Goal: Information Seeking & Learning: Learn about a topic

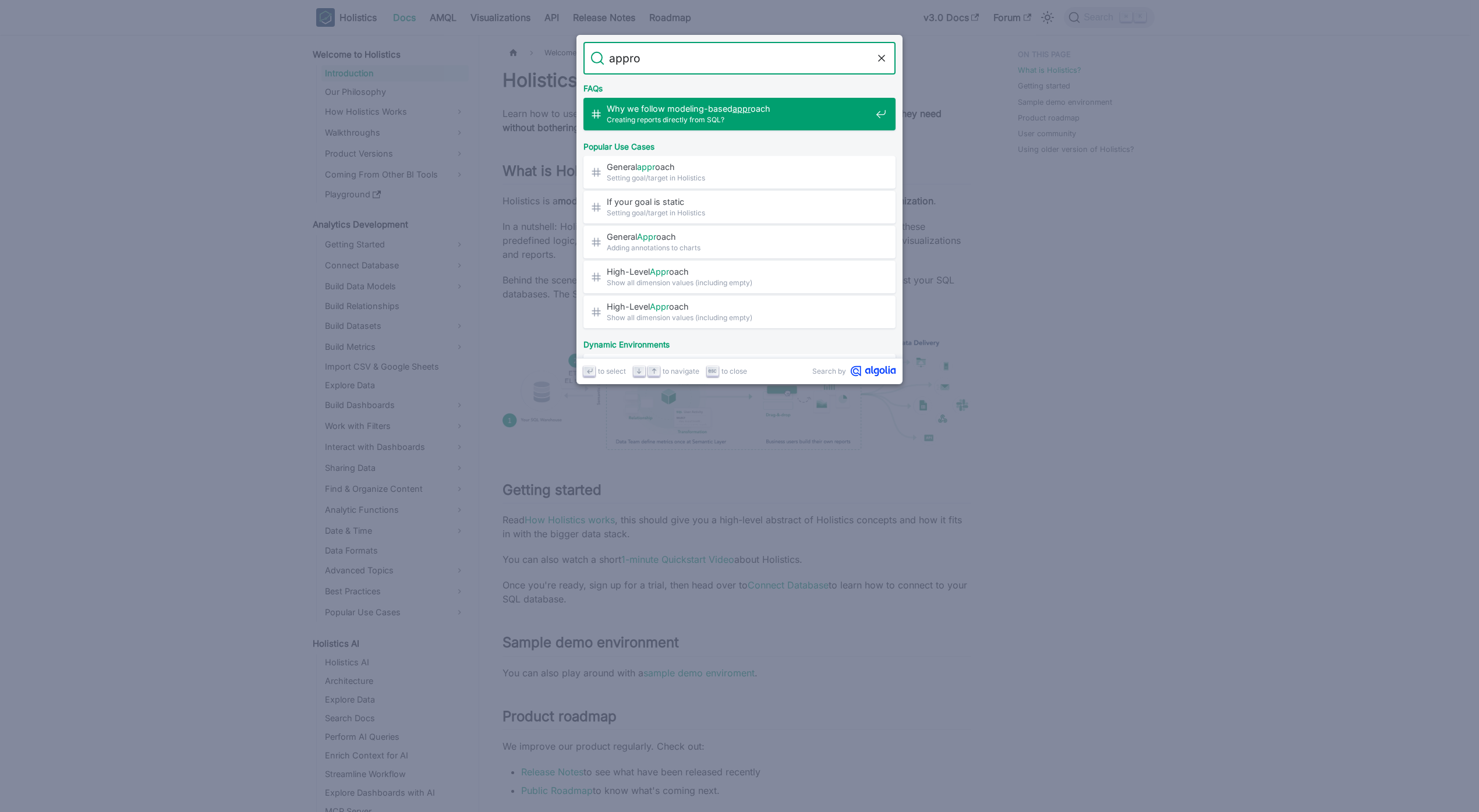
type input "approx"
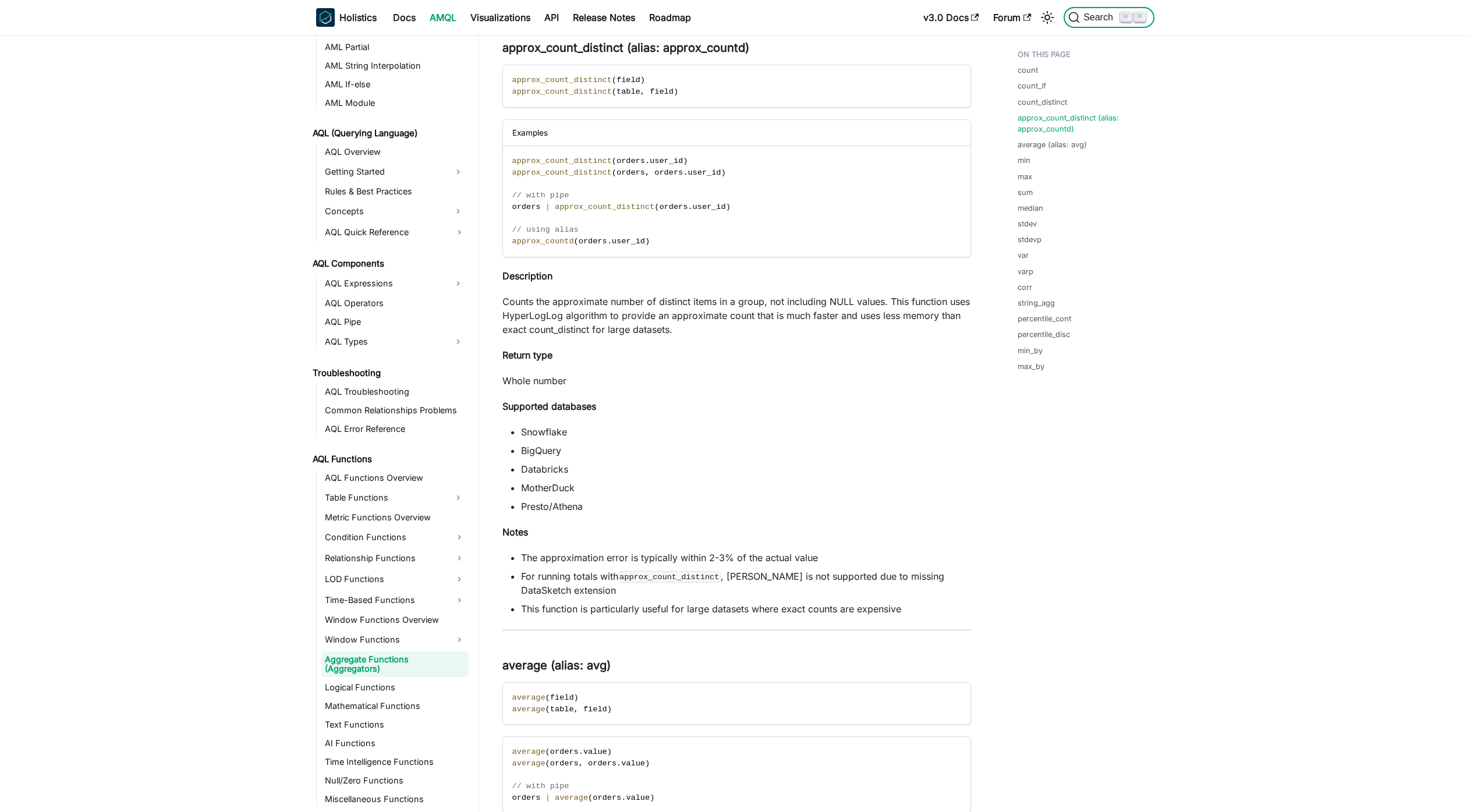
scroll to position [1132, 0]
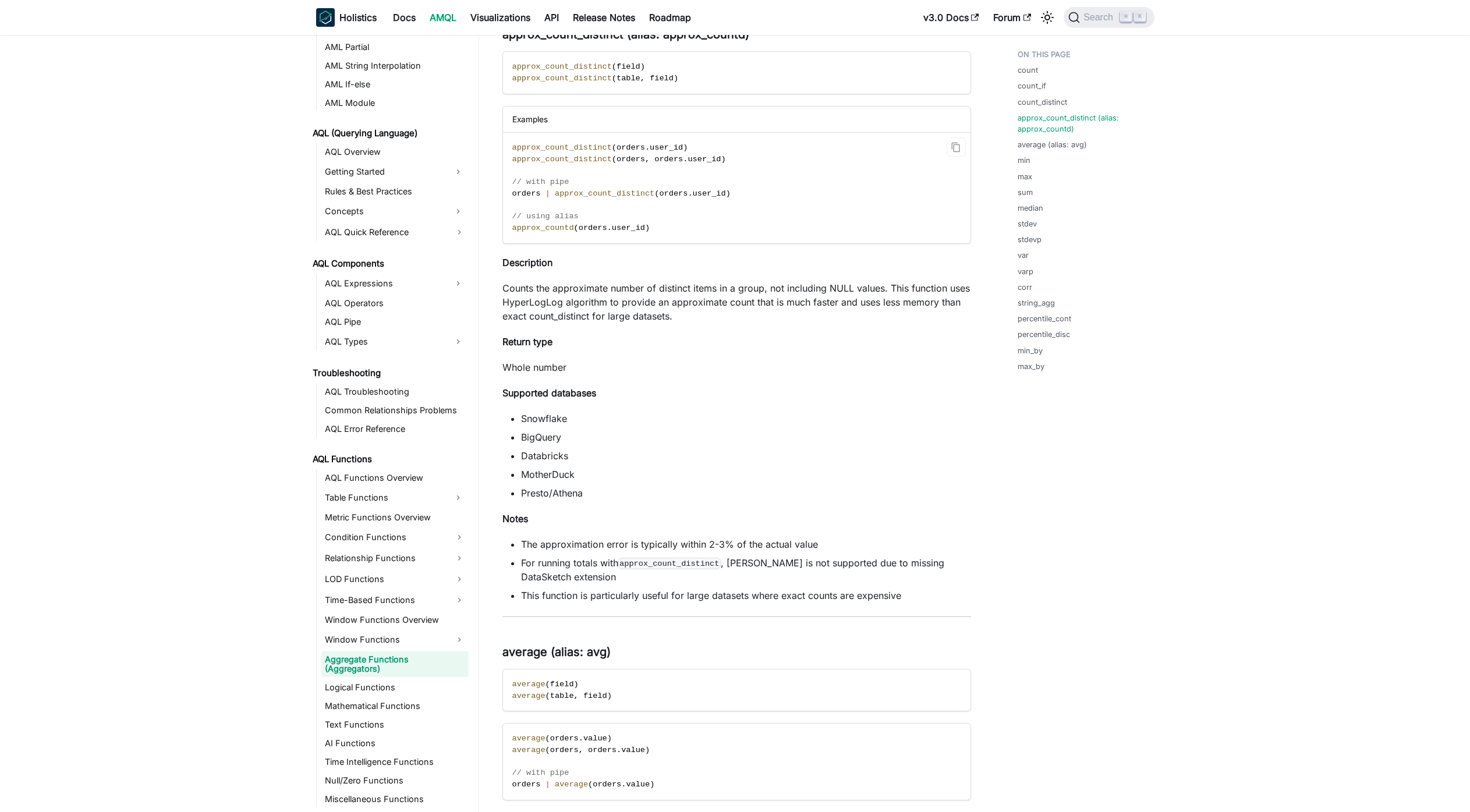
click at [552, 235] on code "approx_count_distinct ( orders . user_id ) approx_count_distinct ( orders , ord…" at bounding box center [736, 188] width 466 height 110
click at [542, 225] on span "approx_countd" at bounding box center [543, 228] width 62 height 8
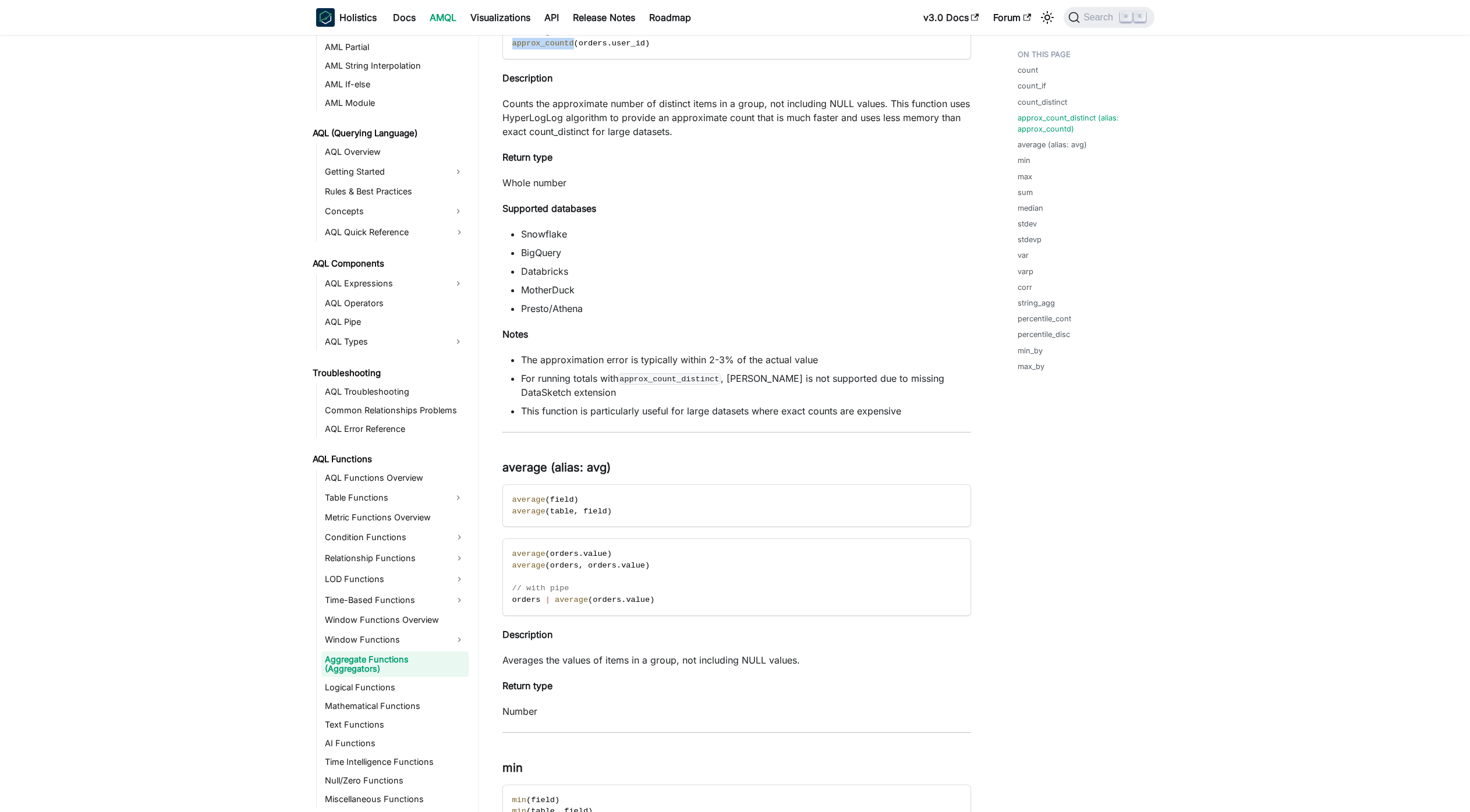
scroll to position [1317, 0]
click at [696, 384] on code "approx_count_distinct" at bounding box center [670, 378] width 103 height 12
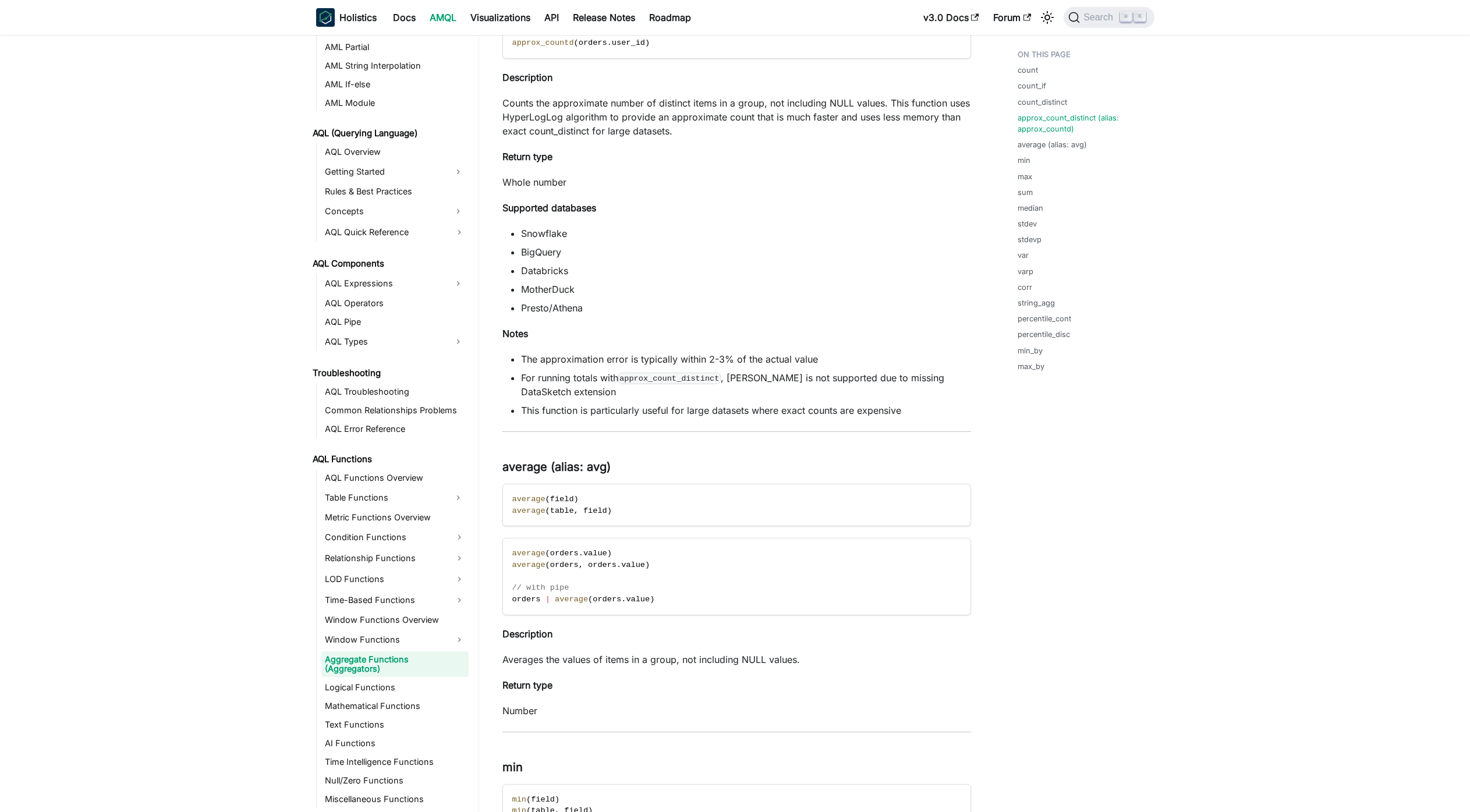
click at [635, 376] on code "approx_count_distinct" at bounding box center [670, 378] width 103 height 12
click at [720, 465] on h3 "average (alias: avg) ​" at bounding box center [736, 467] width 469 height 15
click at [650, 375] on code "approx_count_distinct" at bounding box center [670, 378] width 103 height 12
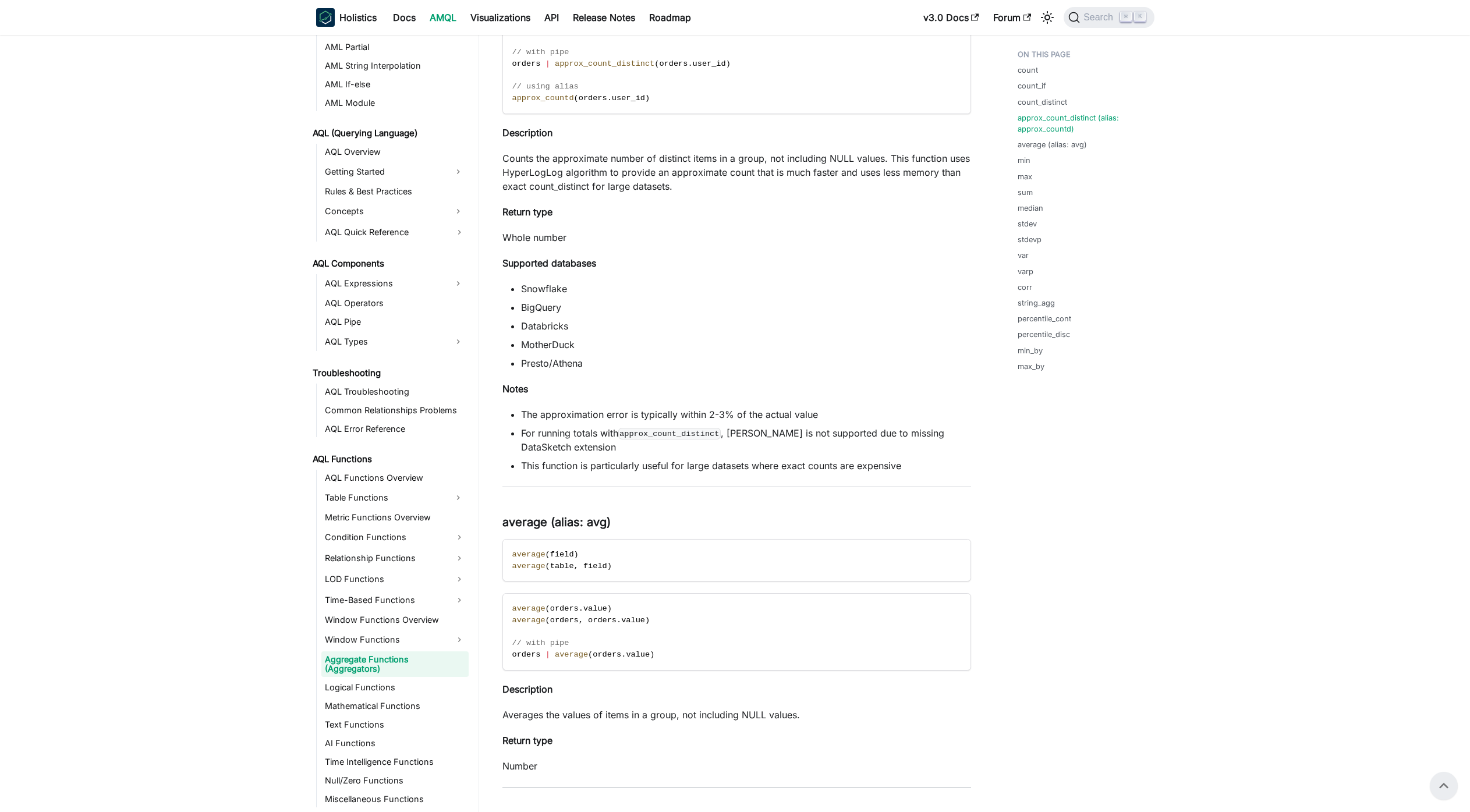
click at [657, 446] on li "For running totals with approx_count_distinct , [PERSON_NAME] is not supported …" at bounding box center [746, 440] width 450 height 28
click at [661, 441] on li "For running totals with approx_count_distinct , [PERSON_NAME] is not supported …" at bounding box center [746, 440] width 450 height 28
click at [678, 428] on code "approx_count_distinct" at bounding box center [670, 433] width 103 height 12
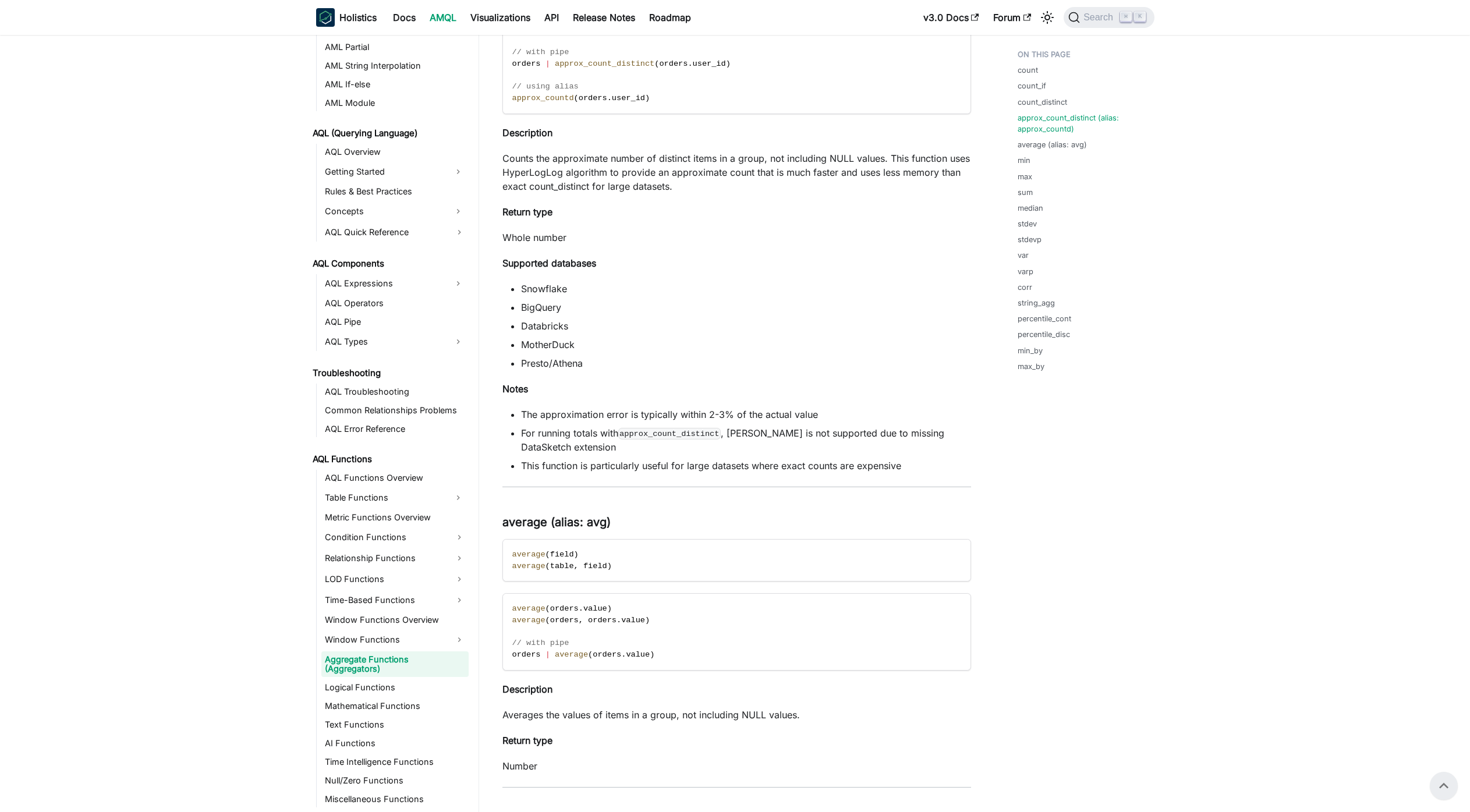
click at [678, 428] on code "approx_count_distinct" at bounding box center [670, 433] width 103 height 12
click at [713, 214] on p "Return type" at bounding box center [736, 212] width 469 height 14
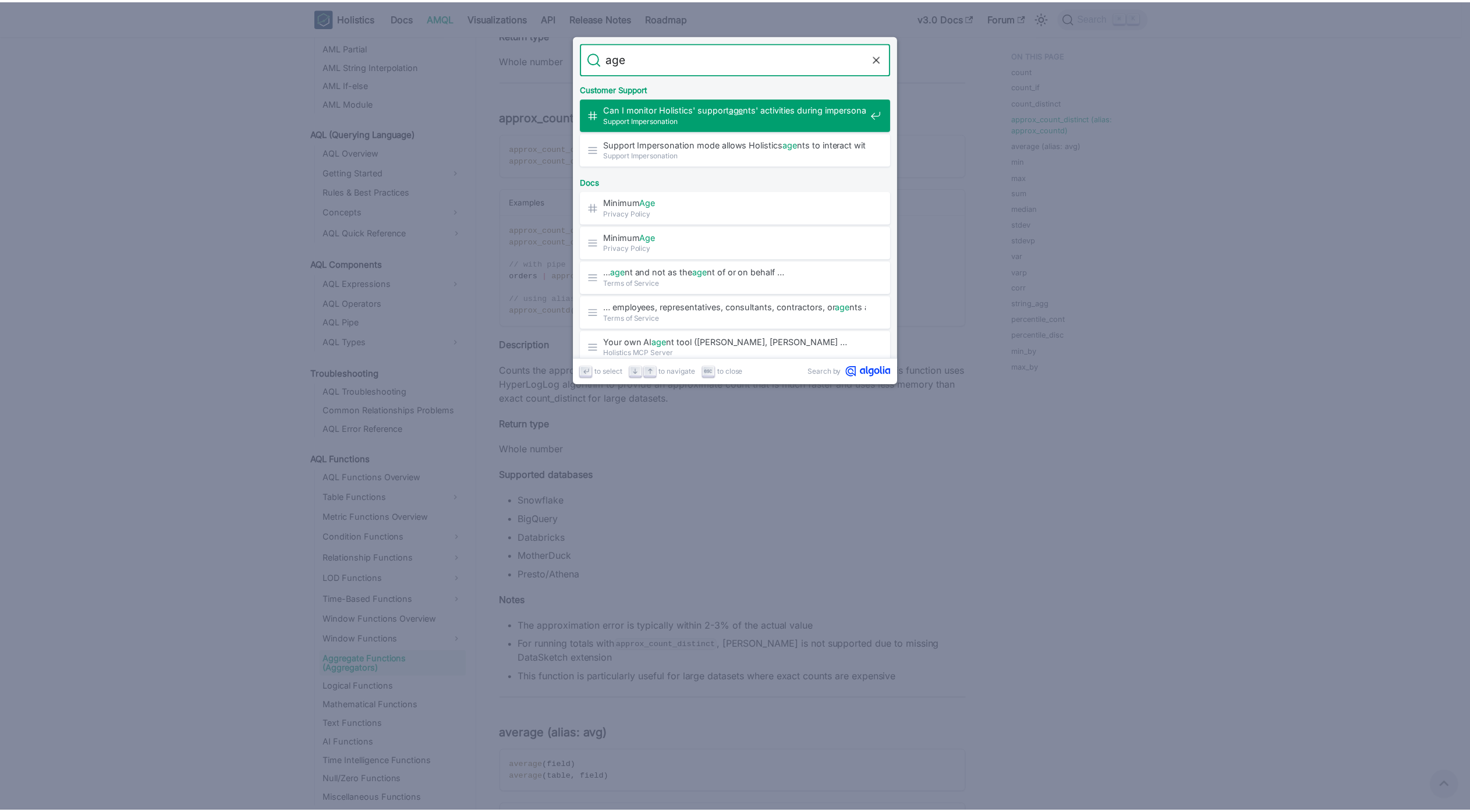
scroll to position [577, 0]
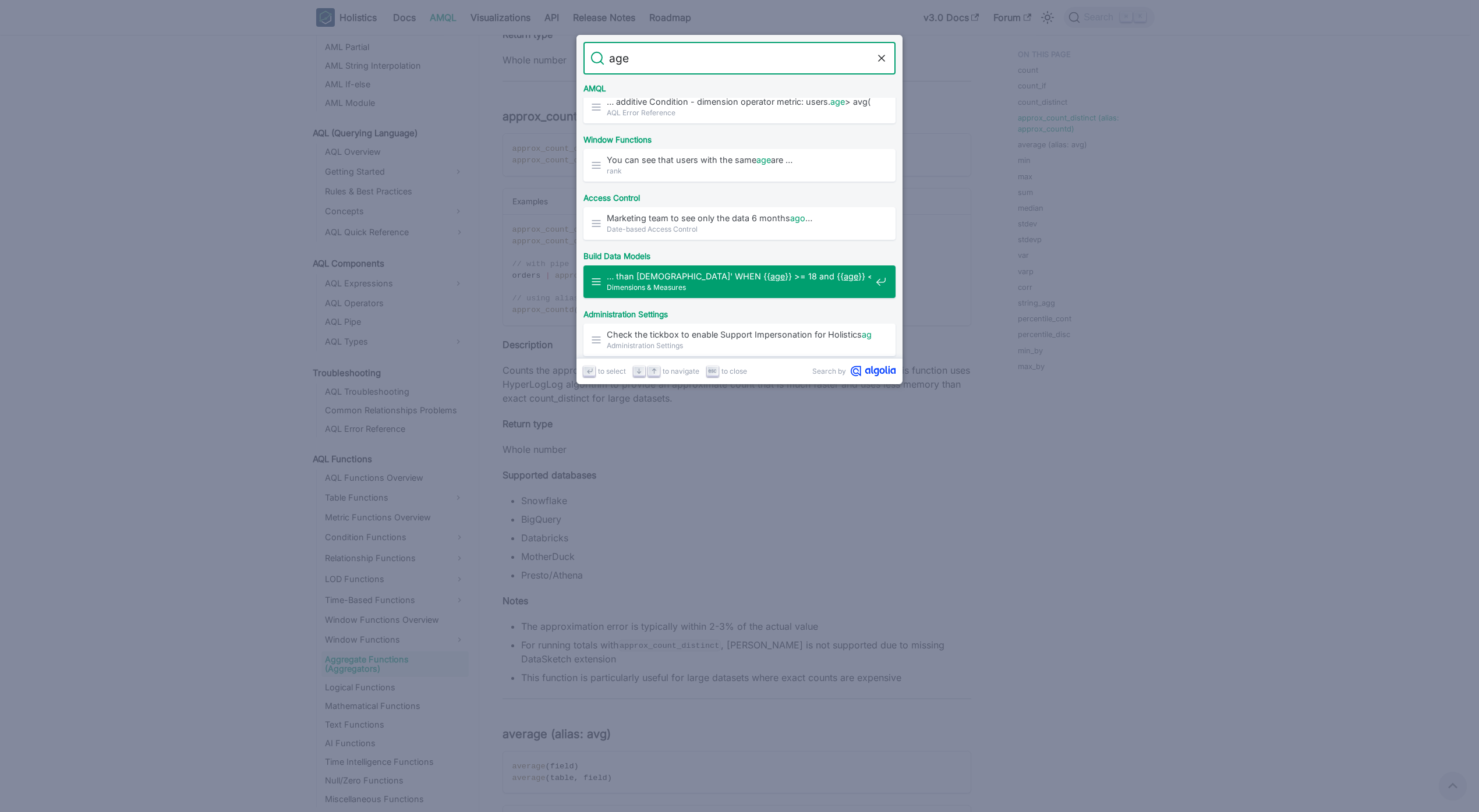
type input "age"
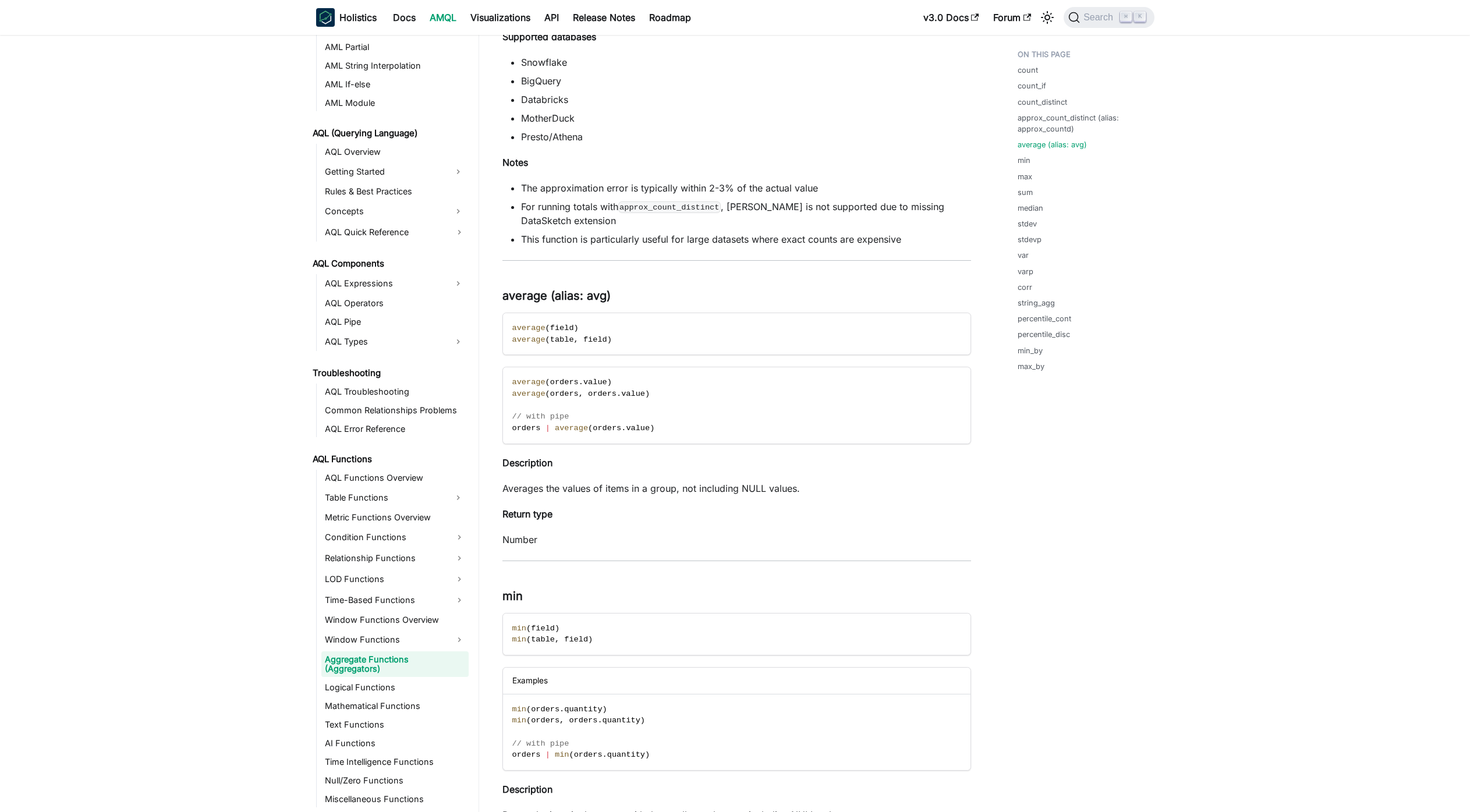
scroll to position [1609, 0]
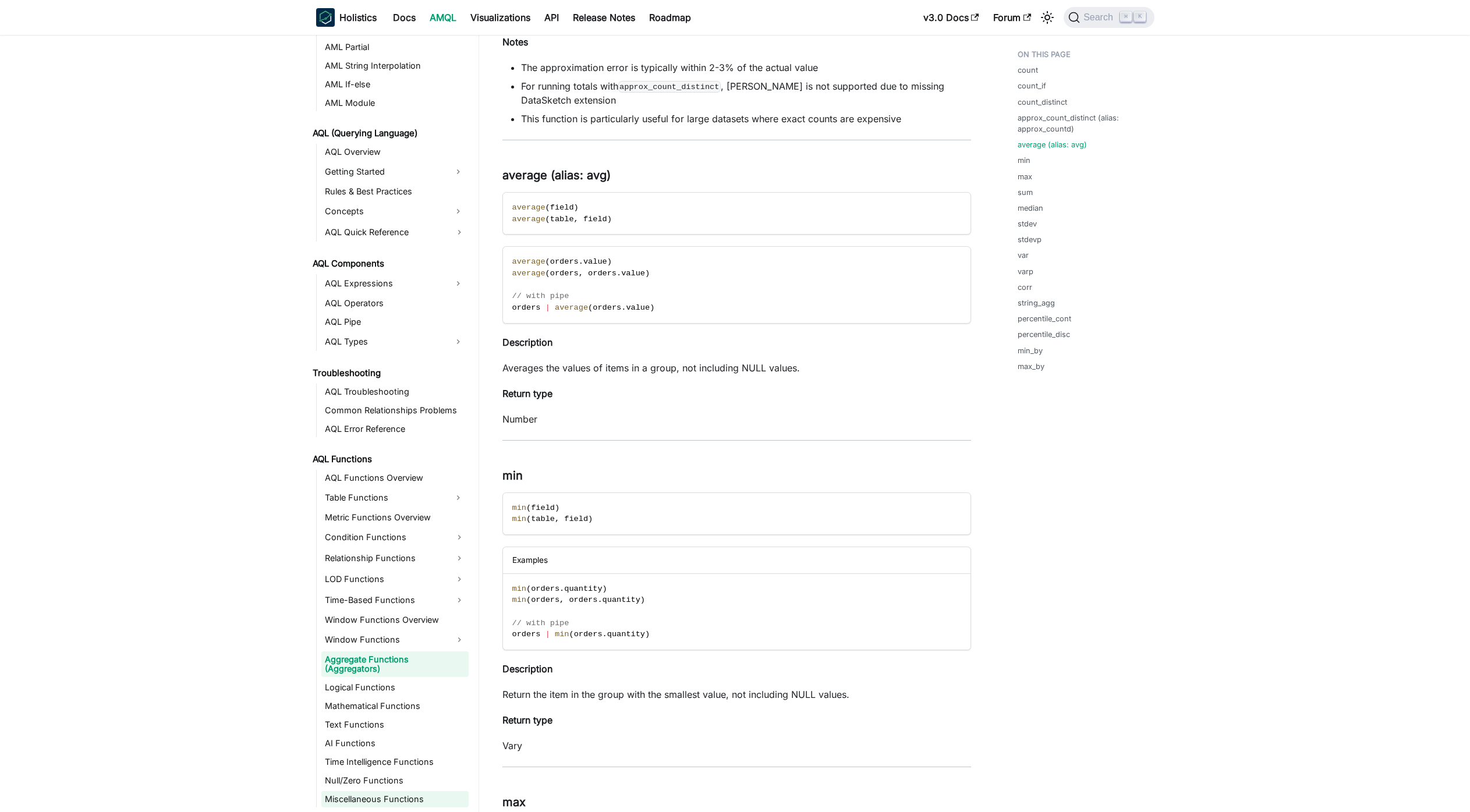
click at [382, 797] on link "Miscellaneous Functions" at bounding box center [395, 799] width 148 height 16
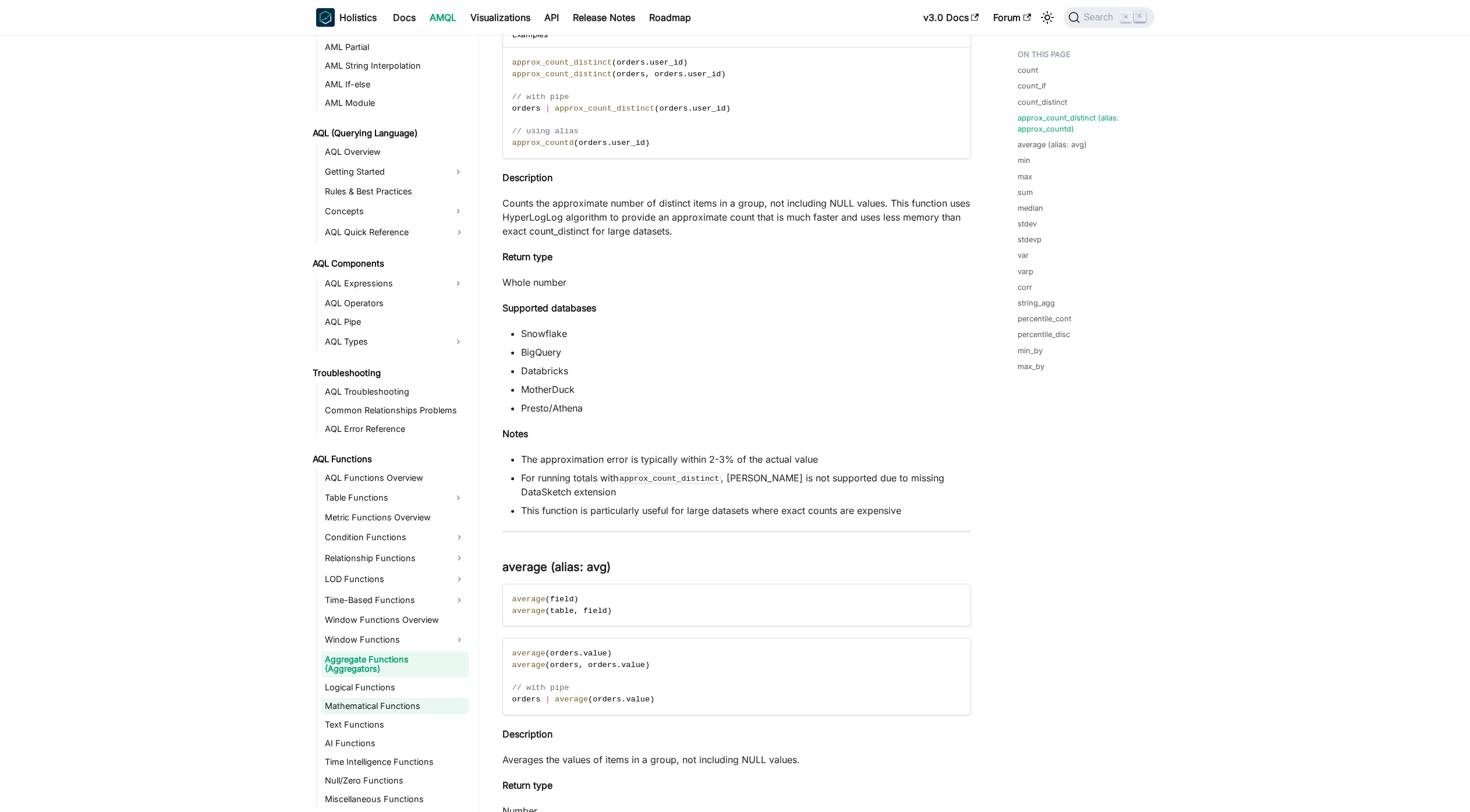
scroll to position [1328, 0]
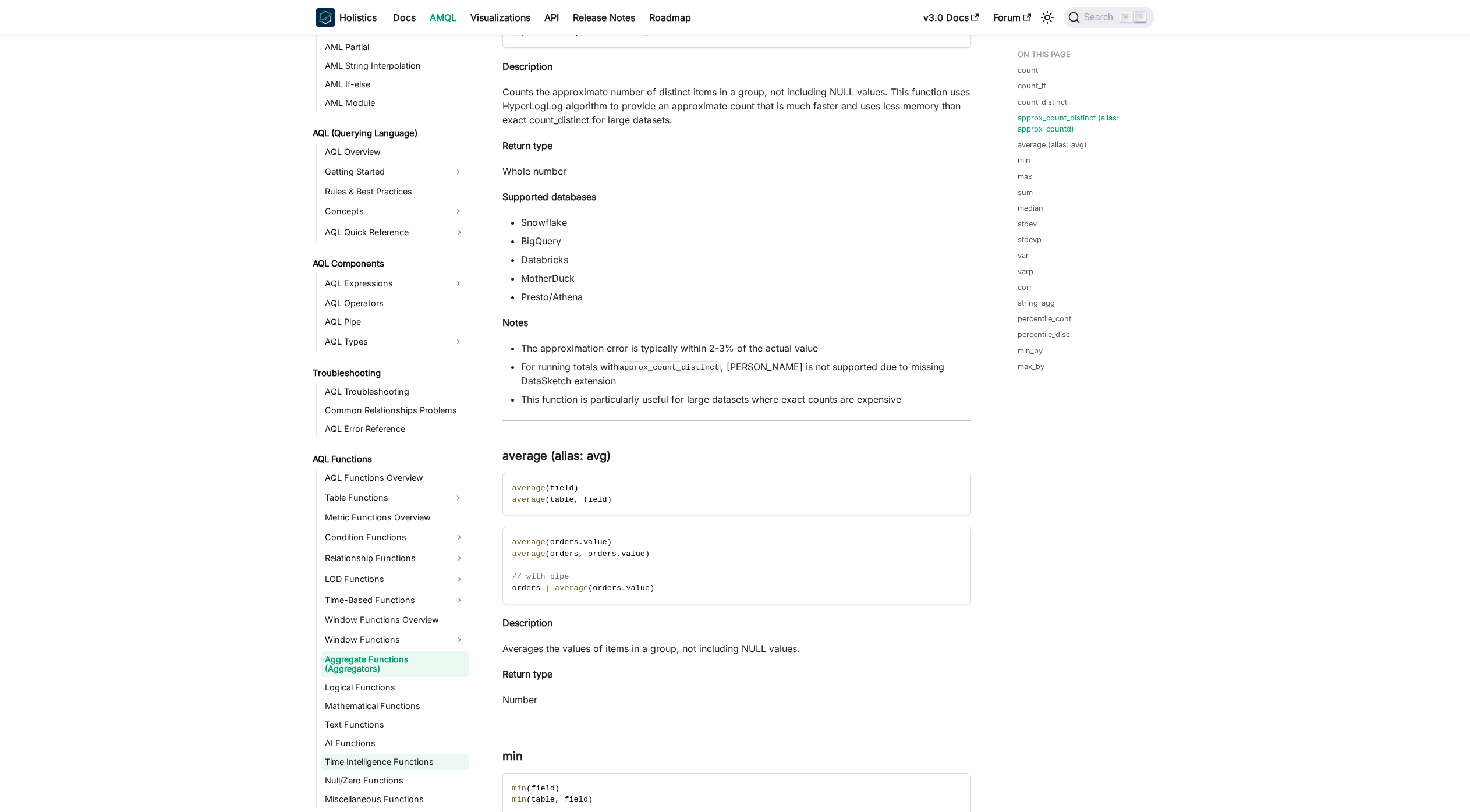
click at [399, 768] on link "Time Intelligence Functions" at bounding box center [395, 761] width 148 height 16
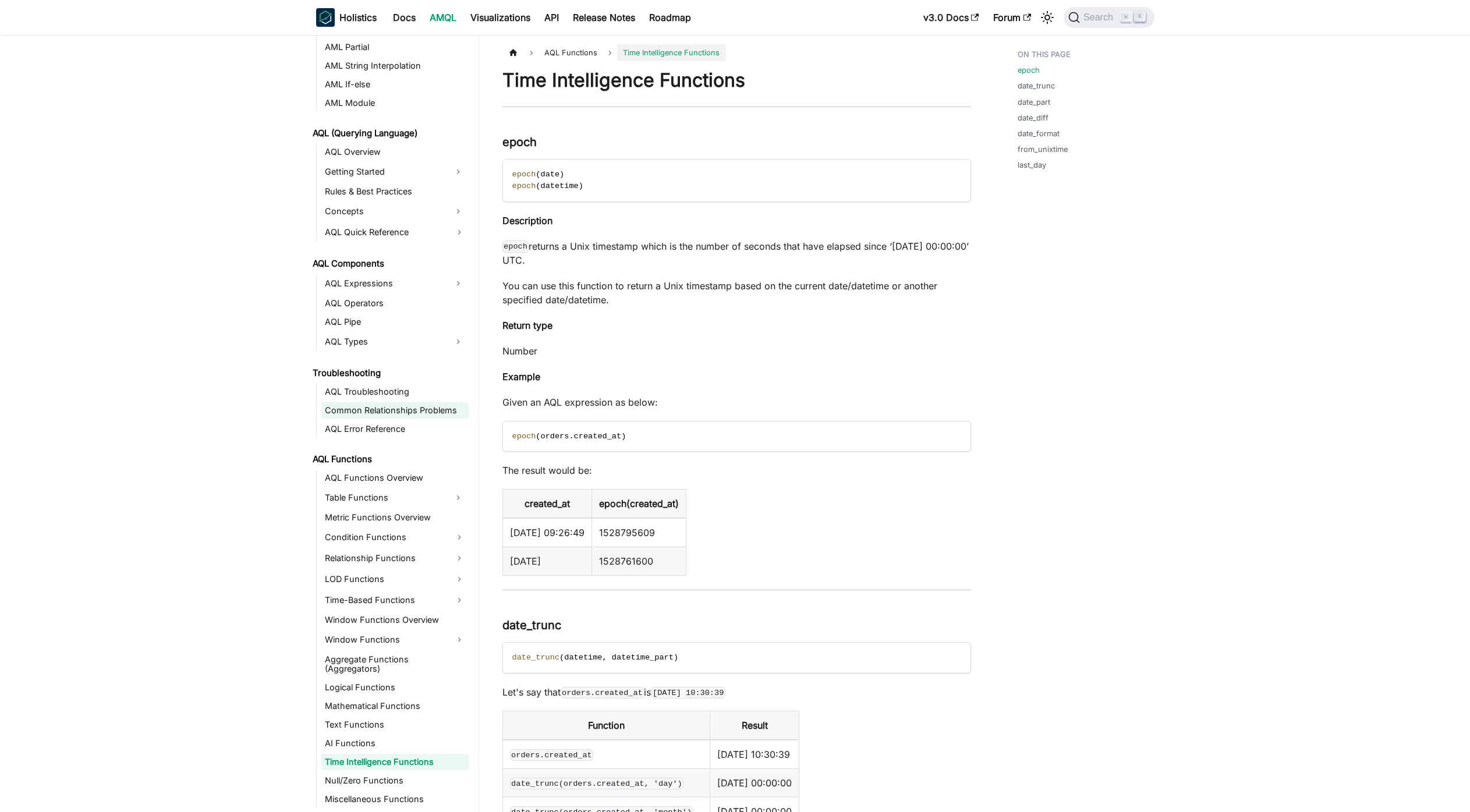
click at [427, 409] on link "Common Relationships Problems" at bounding box center [395, 410] width 148 height 16
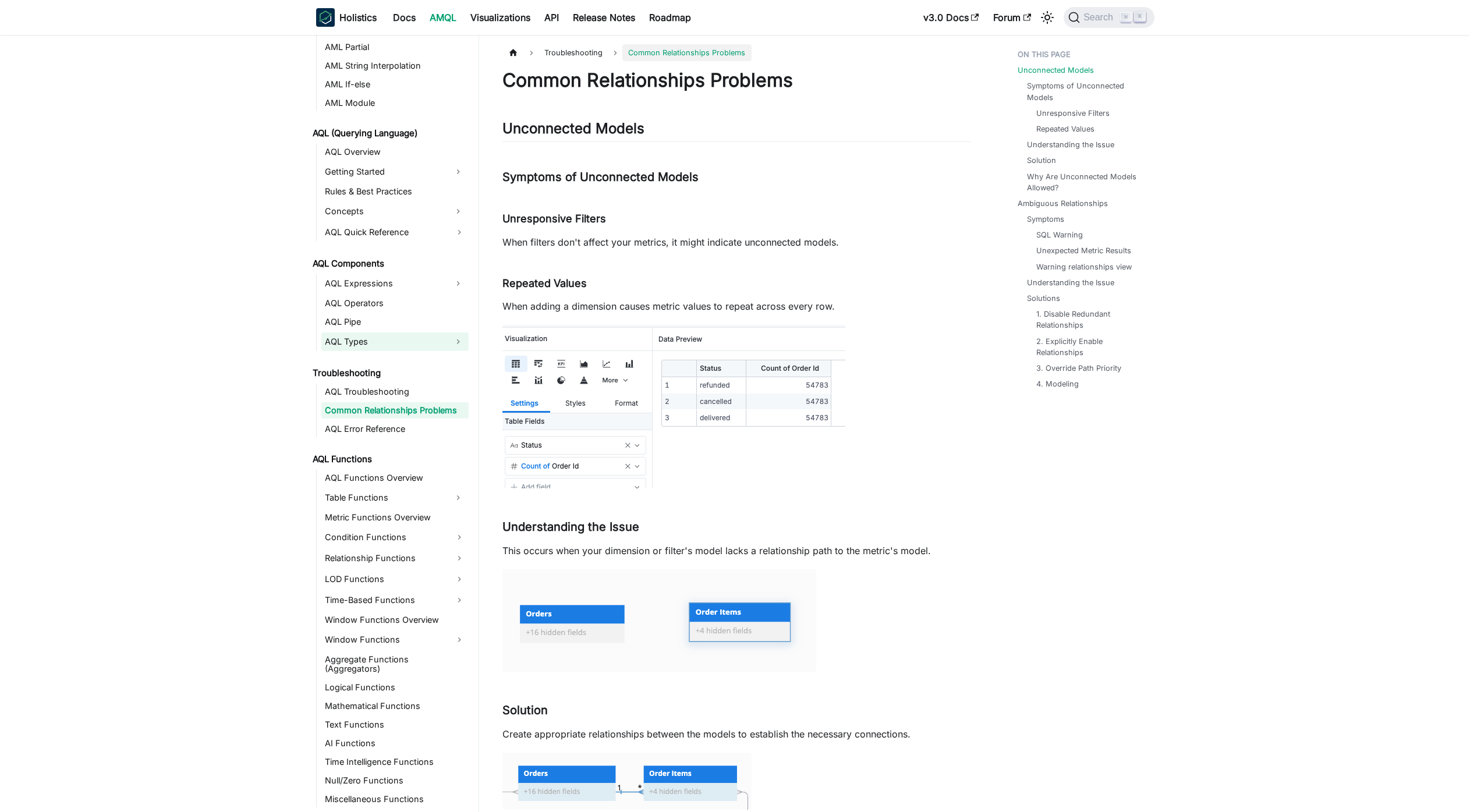
click at [382, 346] on link "AQL Types" at bounding box center [384, 341] width 126 height 19
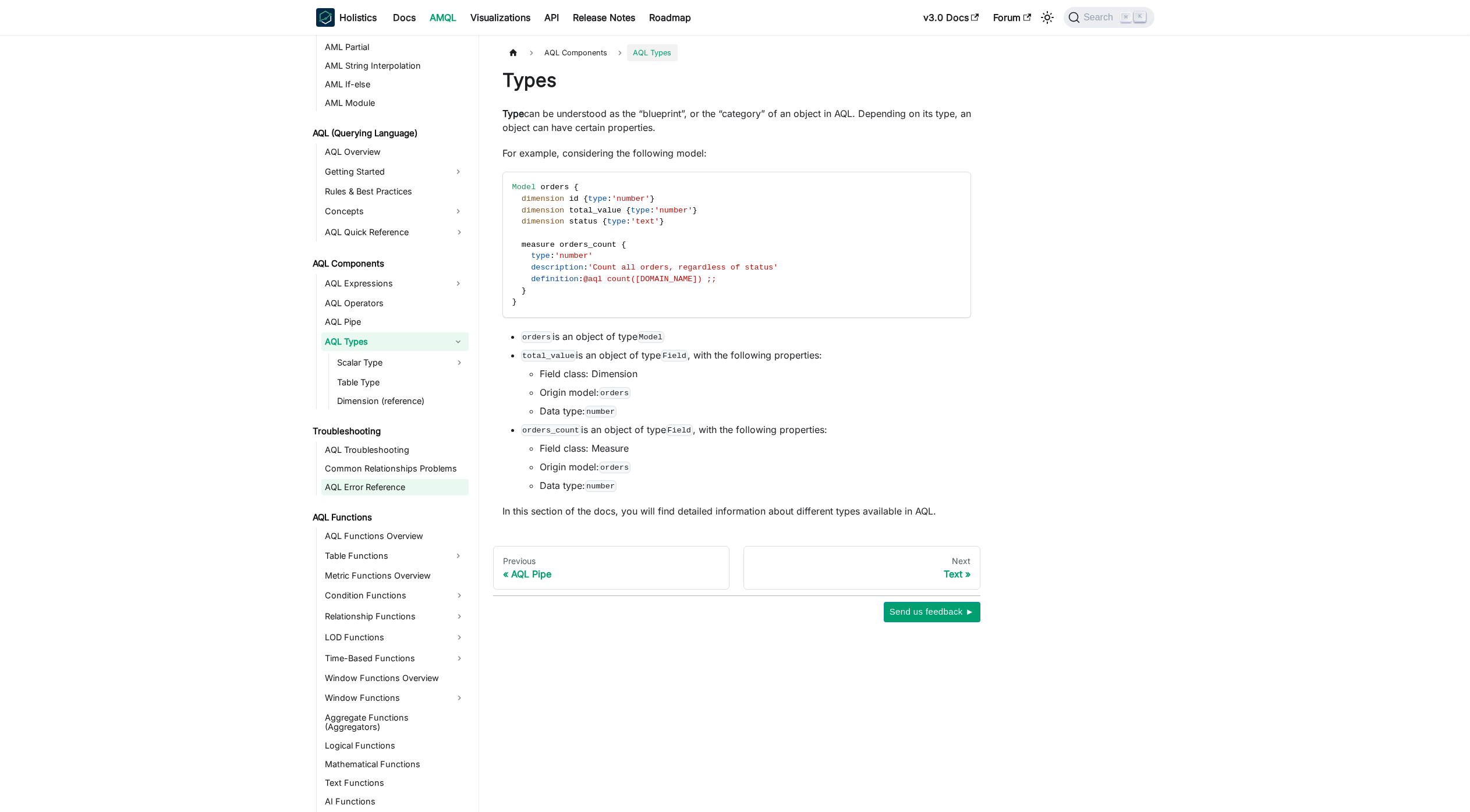
click at [401, 489] on link "AQL Error Reference" at bounding box center [395, 487] width 148 height 16
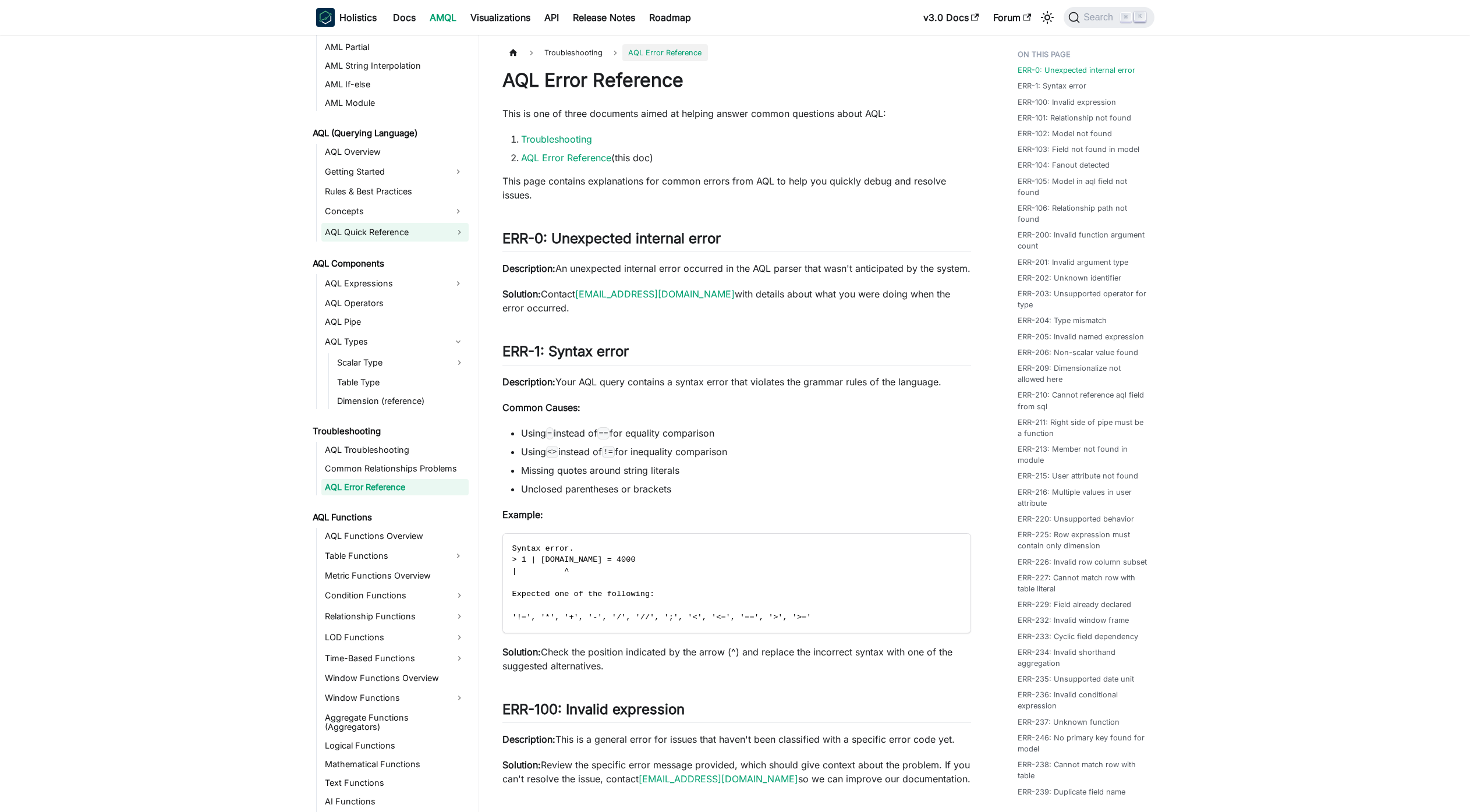
click at [393, 228] on link "AQL Quick Reference" at bounding box center [395, 232] width 148 height 19
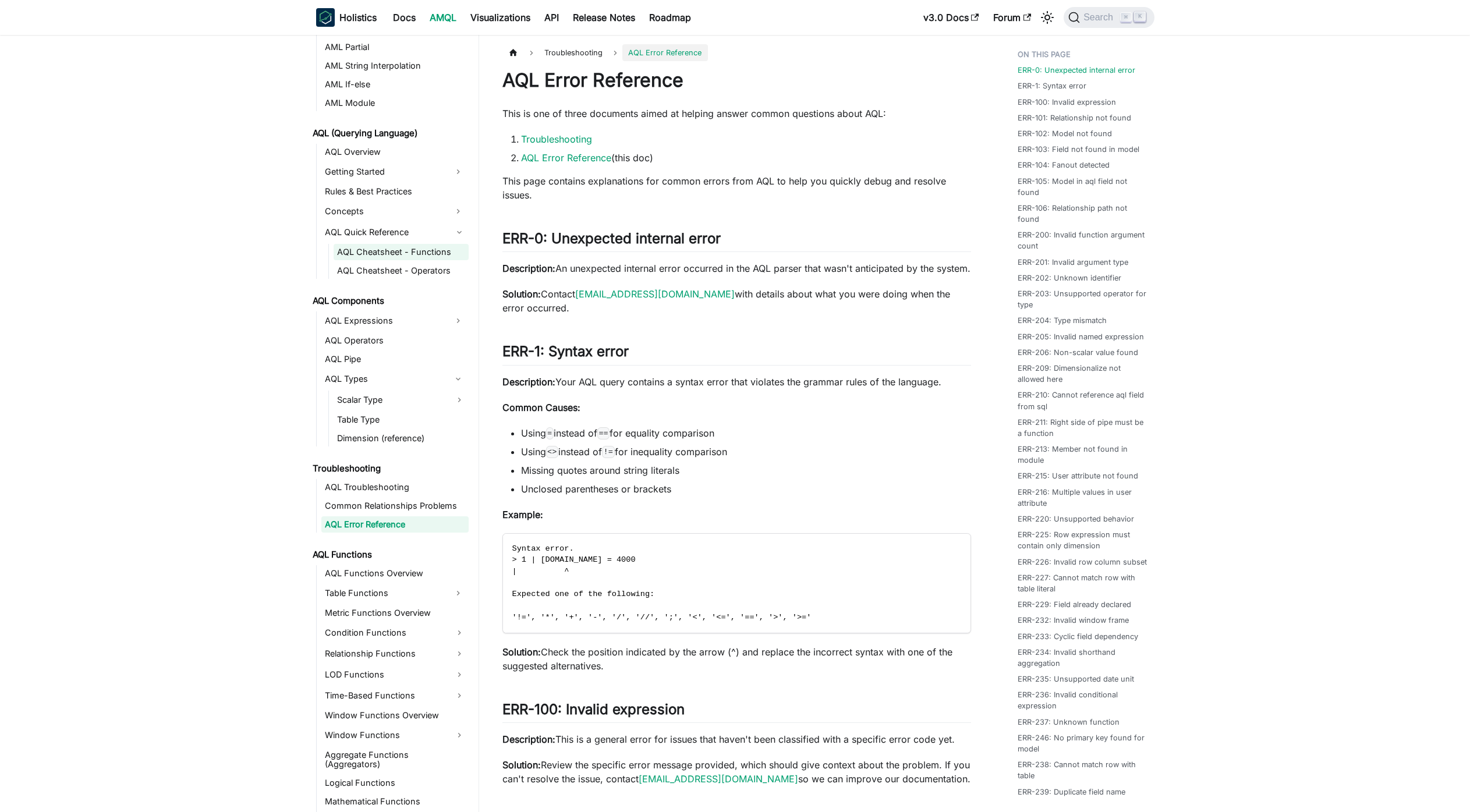
click at [401, 258] on link "AQL Cheatsheet - Functions" at bounding box center [401, 251] width 135 height 16
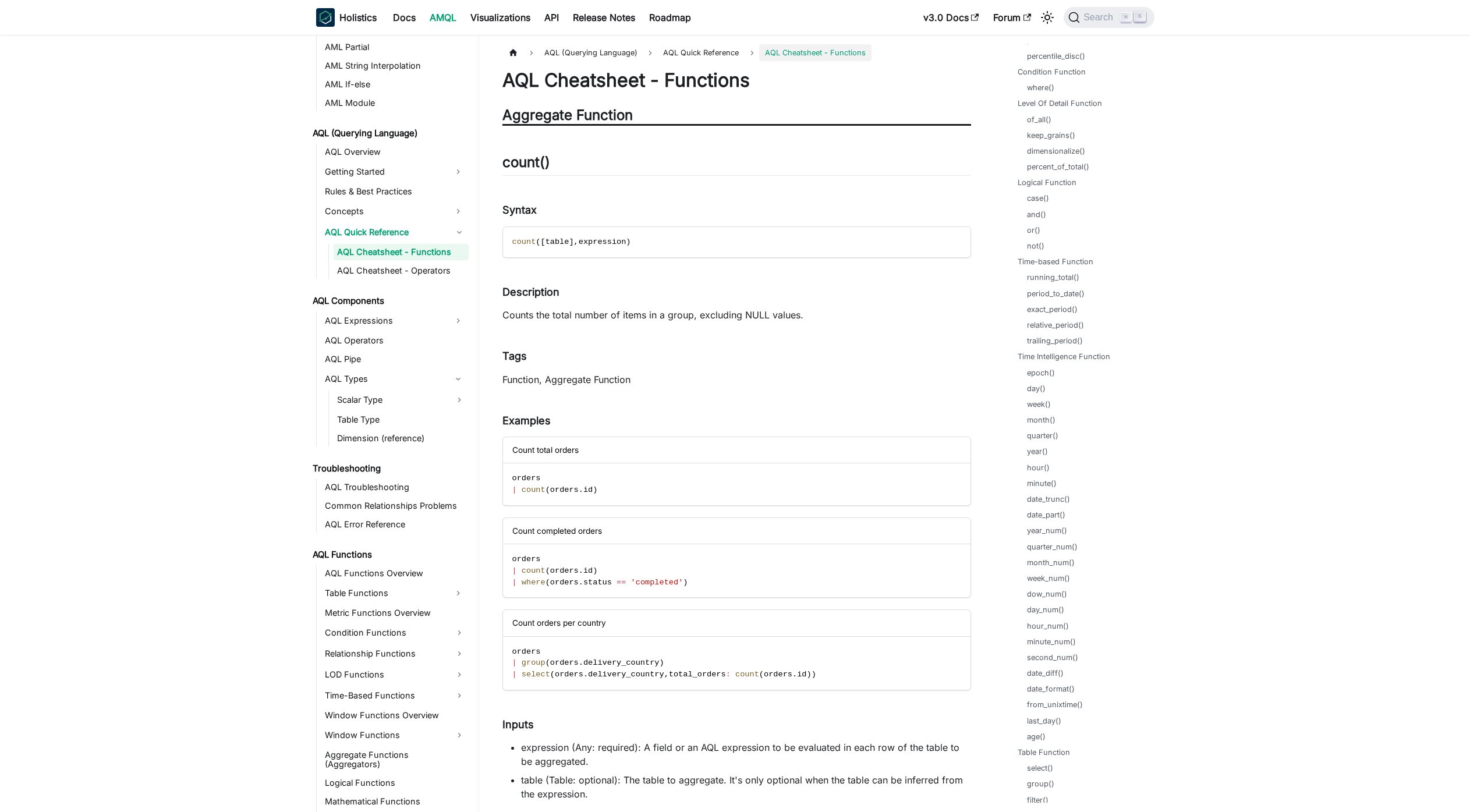
scroll to position [419, 0]
click at [1042, 634] on link "age()" at bounding box center [1039, 632] width 19 height 11
